Goal: Information Seeking & Learning: Learn about a topic

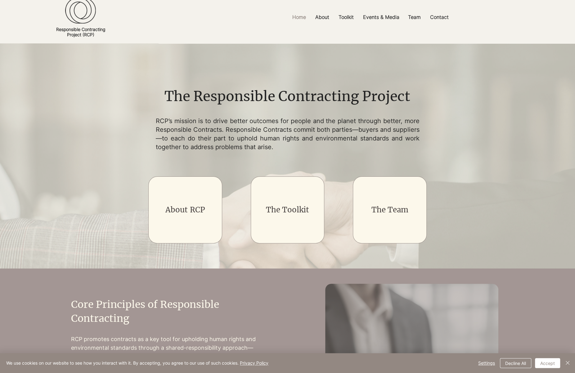
scroll to position [9, 0]
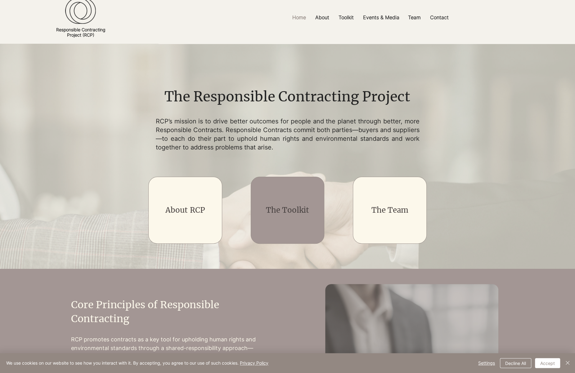
click at [293, 200] on div "main content" at bounding box center [288, 210] width 74 height 67
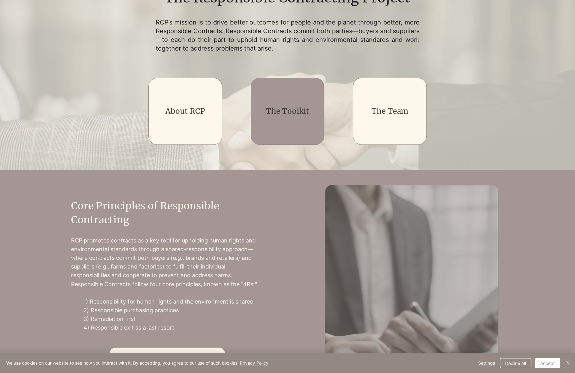
scroll to position [108, 0]
click at [290, 113] on link "The Toolkit" at bounding box center [287, 111] width 43 height 10
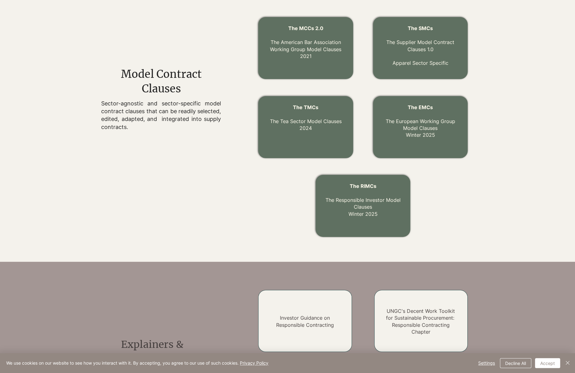
scroll to position [214, 0]
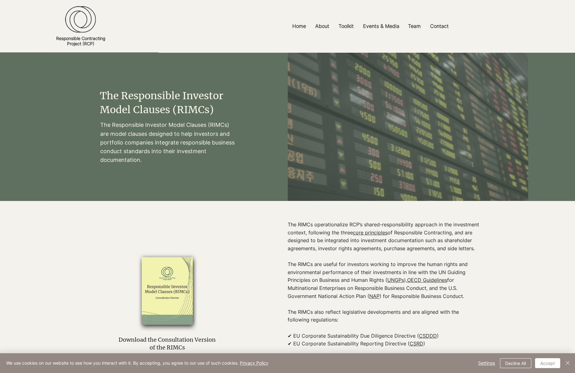
click at [370, 235] on link "core principles" at bounding box center [370, 233] width 35 height 6
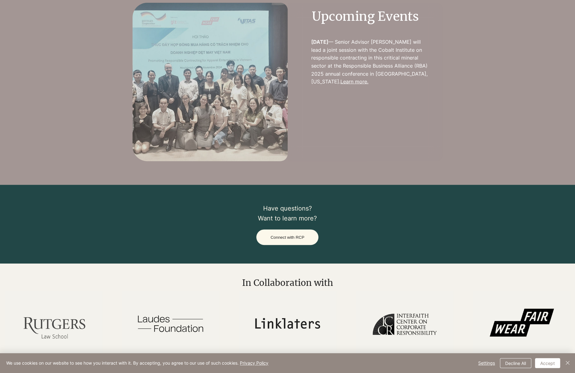
scroll to position [1433, 0]
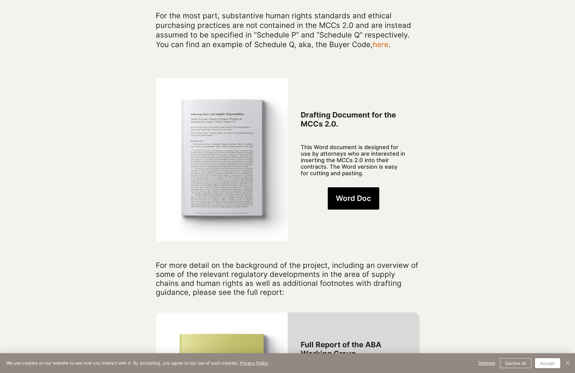
scroll to position [419, 0]
